Goal: Task Accomplishment & Management: Use online tool/utility

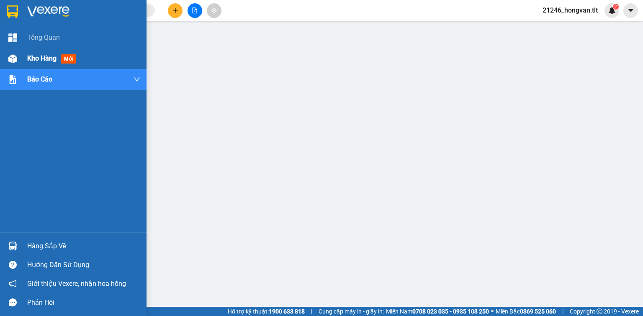
click at [26, 57] on div "Kho hàng mới" at bounding box center [73, 58] width 146 height 21
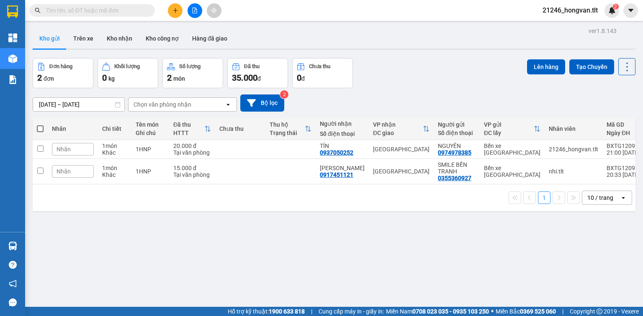
click at [39, 128] on span at bounding box center [40, 129] width 7 height 7
click at [40, 125] on input "checkbox" at bounding box center [40, 125] width 0 height 0
checkbox input "true"
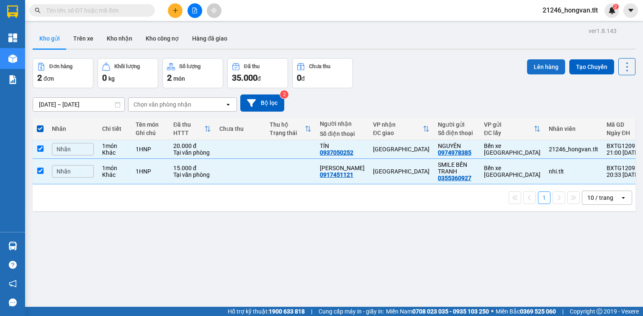
click at [542, 68] on button "Lên hàng" at bounding box center [546, 66] width 38 height 15
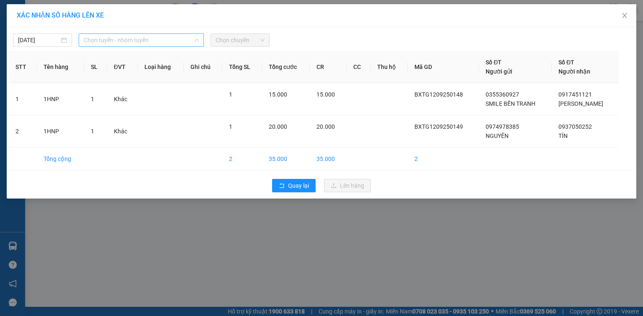
click at [180, 45] on span "Chọn tuyến - nhóm tuyến" at bounding box center [141, 40] width 115 height 13
click at [176, 40] on span "Chọn tuyến - nhóm tuyến" at bounding box center [141, 40] width 115 height 13
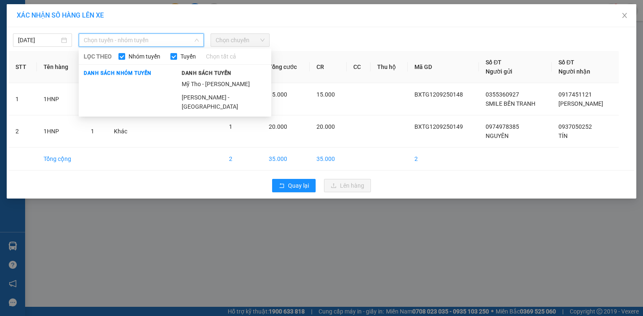
click at [231, 77] on span "Danh sách tuyến" at bounding box center [207, 73] width 60 height 8
click at [233, 80] on li "Mỹ Tho - [PERSON_NAME]" at bounding box center [224, 83] width 95 height 13
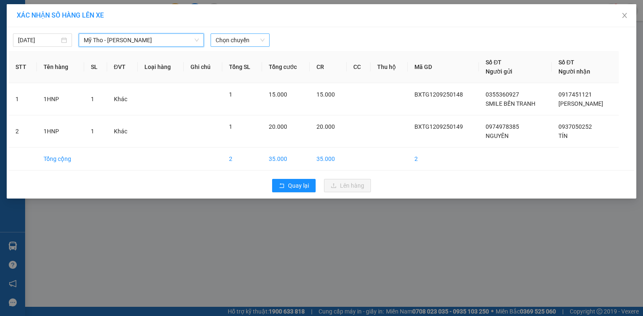
click at [241, 41] on span "Chọn chuyến" at bounding box center [240, 40] width 49 height 13
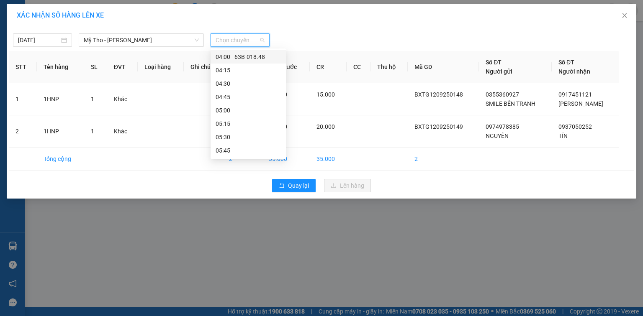
scroll to position [33, 0]
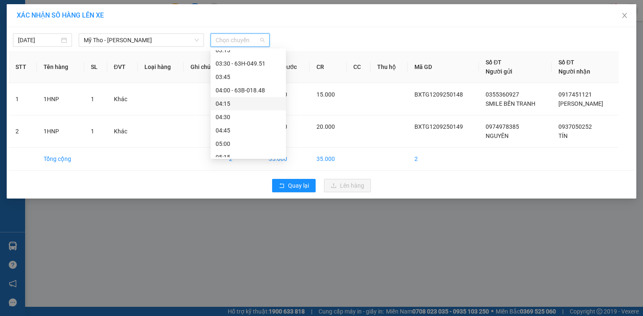
click at [238, 105] on div "04:15" at bounding box center [248, 103] width 65 height 9
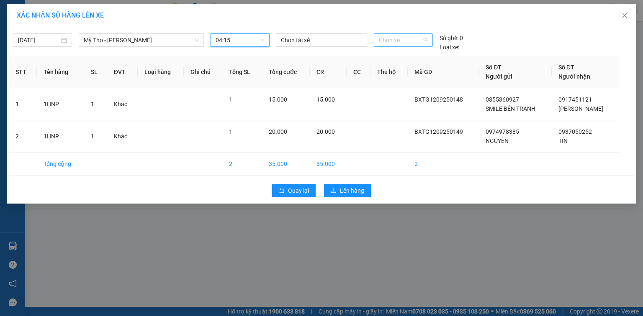
click at [403, 38] on span "Chọn xe" at bounding box center [403, 40] width 49 height 13
type input "483"
click at [398, 56] on div "63E-004.83" at bounding box center [403, 56] width 59 height 13
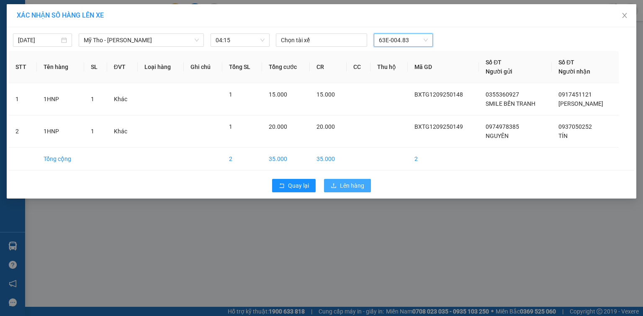
click at [341, 183] on span "Lên hàng" at bounding box center [352, 185] width 24 height 9
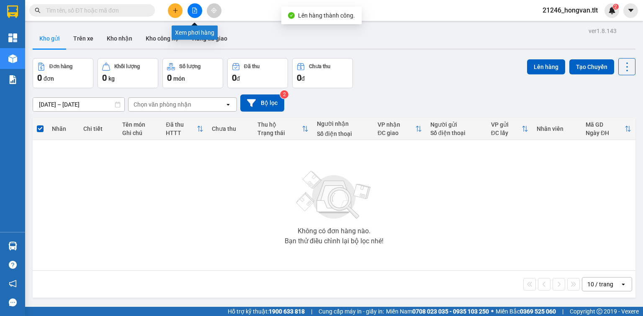
click at [196, 8] on icon "file-add" at bounding box center [194, 11] width 5 height 6
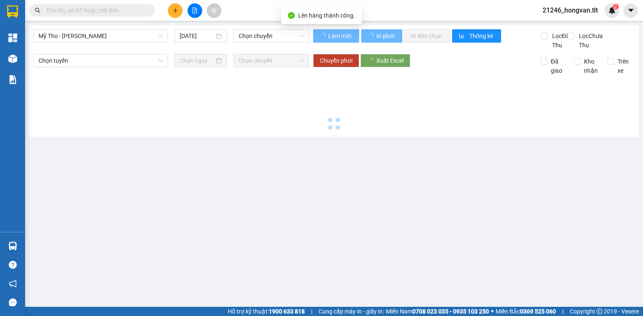
type input "[DATE]"
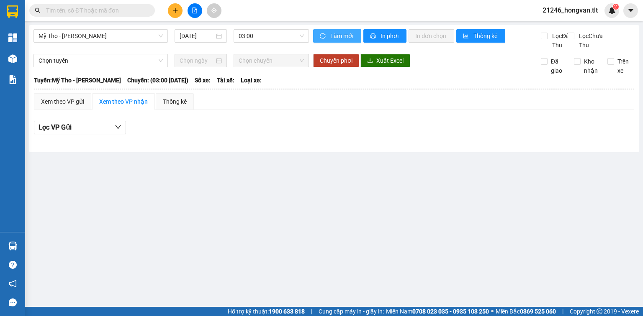
click at [348, 35] on span "Làm mới" at bounding box center [342, 35] width 24 height 9
click at [267, 33] on span "03:00" at bounding box center [272, 36] width 66 height 13
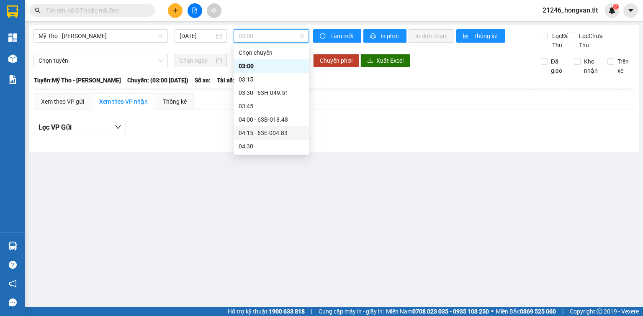
click at [268, 133] on div "04:15 - 63E-004.83" at bounding box center [271, 132] width 65 height 9
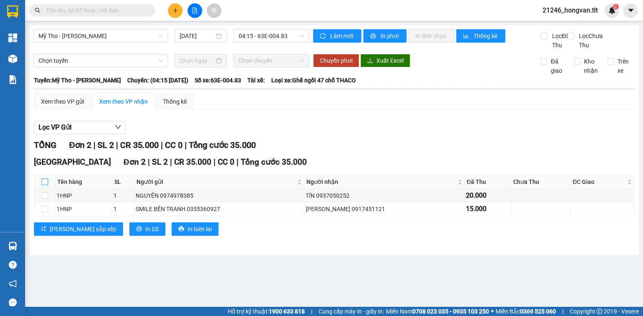
click at [44, 185] on input "checkbox" at bounding box center [44, 182] width 7 height 7
checkbox input "true"
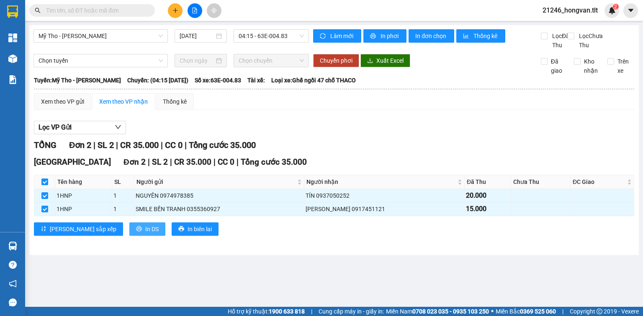
click at [145, 234] on span "In DS" at bounding box center [151, 229] width 13 height 9
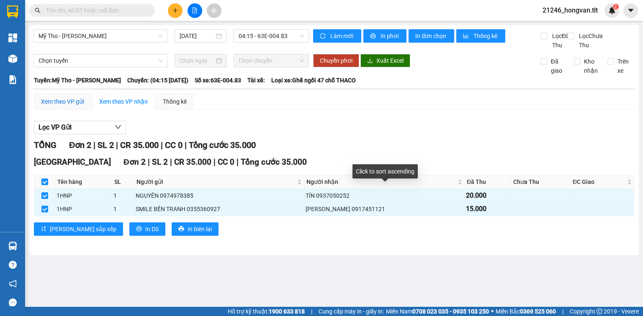
click at [72, 106] on div "Xem theo VP gửi" at bounding box center [62, 101] width 43 height 9
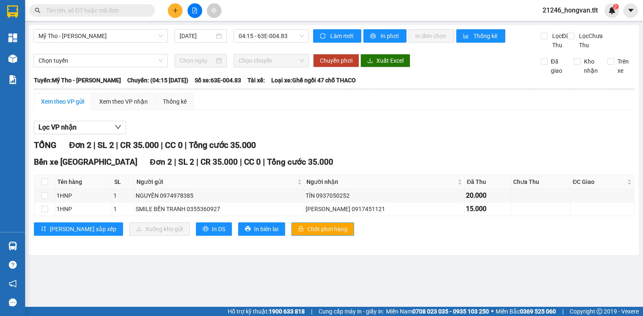
click at [307, 234] on span "Chốt phơi hàng" at bounding box center [327, 229] width 40 height 9
